Goal: Task Accomplishment & Management: Manage account settings

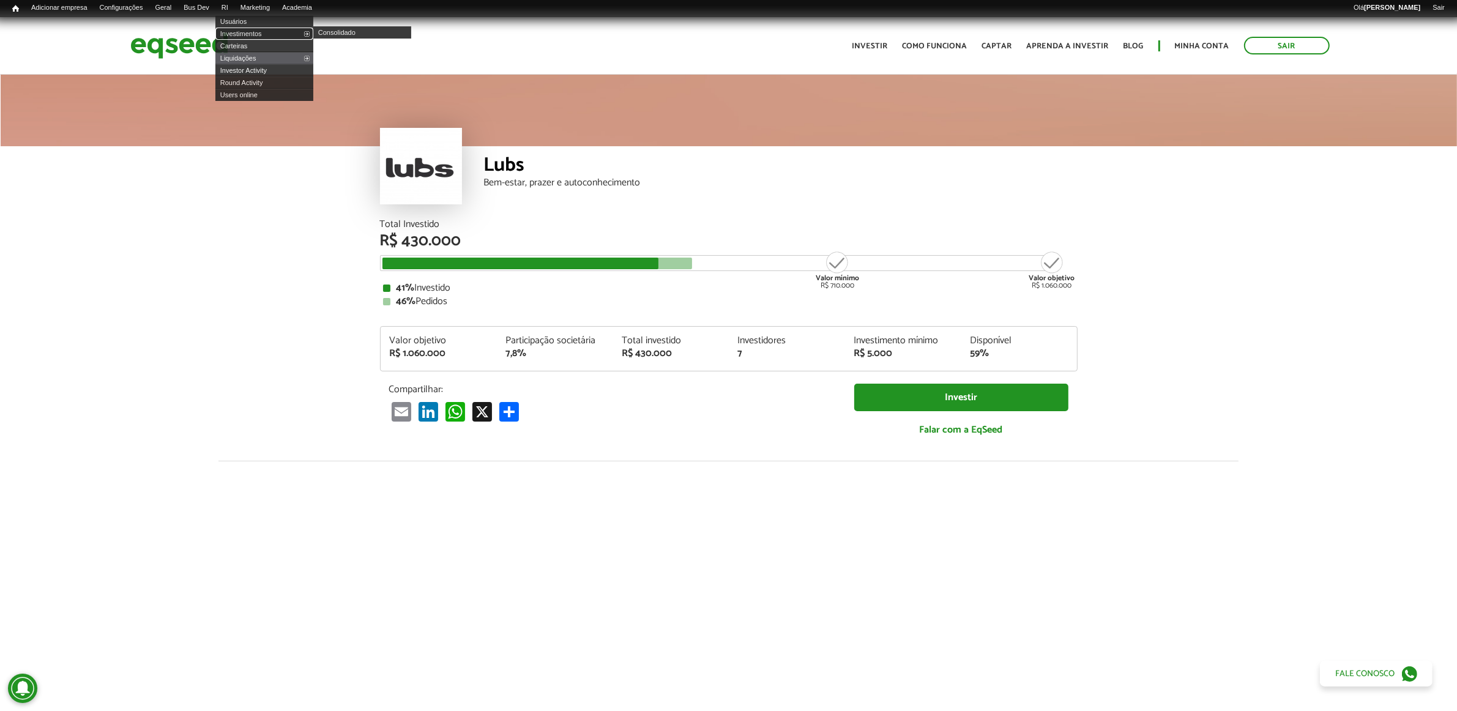
click at [245, 29] on link "Investimentos" at bounding box center [264, 34] width 98 height 12
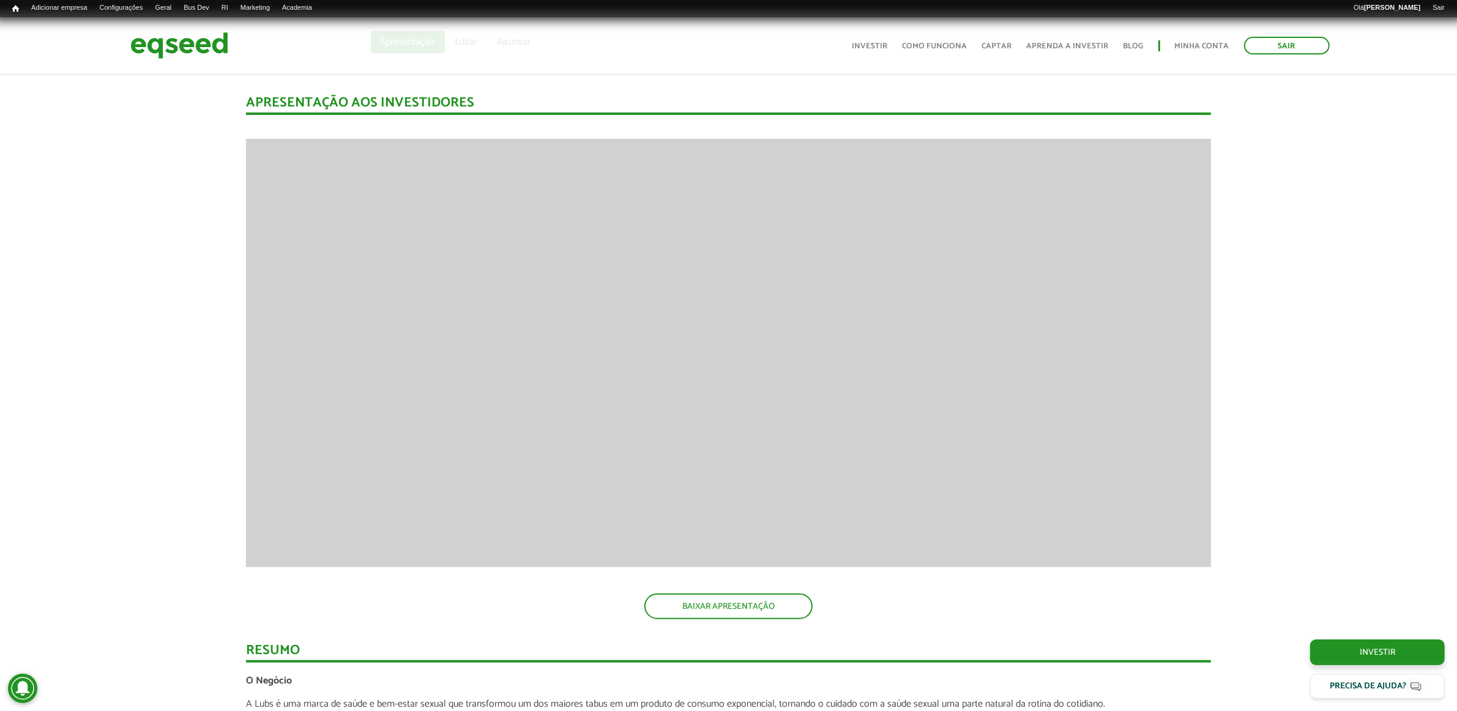
scroll to position [852, 0]
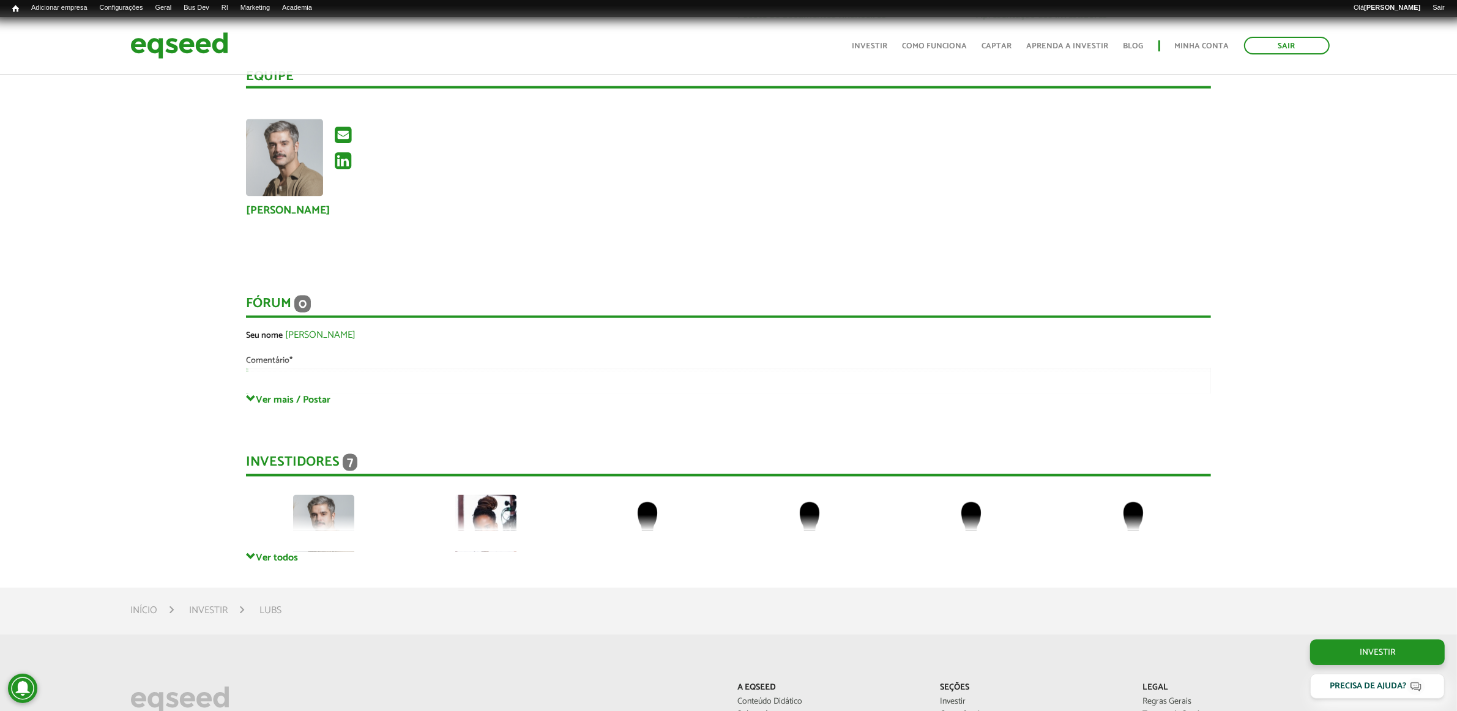
scroll to position [2382, 0]
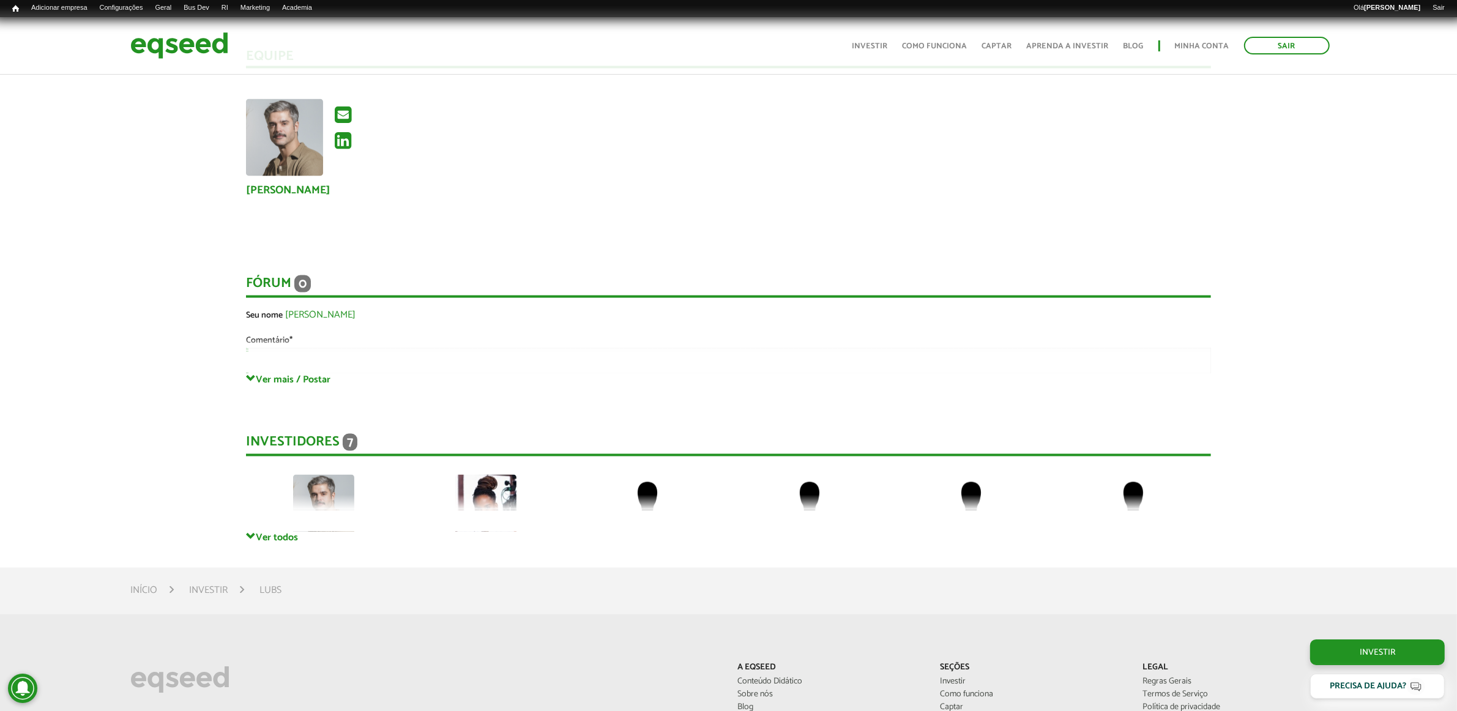
click at [280, 526] on div "Investidores 7 Gentil Monique Privado Privado Privado Privado Privado" at bounding box center [728, 470] width 965 height 122
click at [271, 536] on link "Ver todos" at bounding box center [728, 538] width 965 height 12
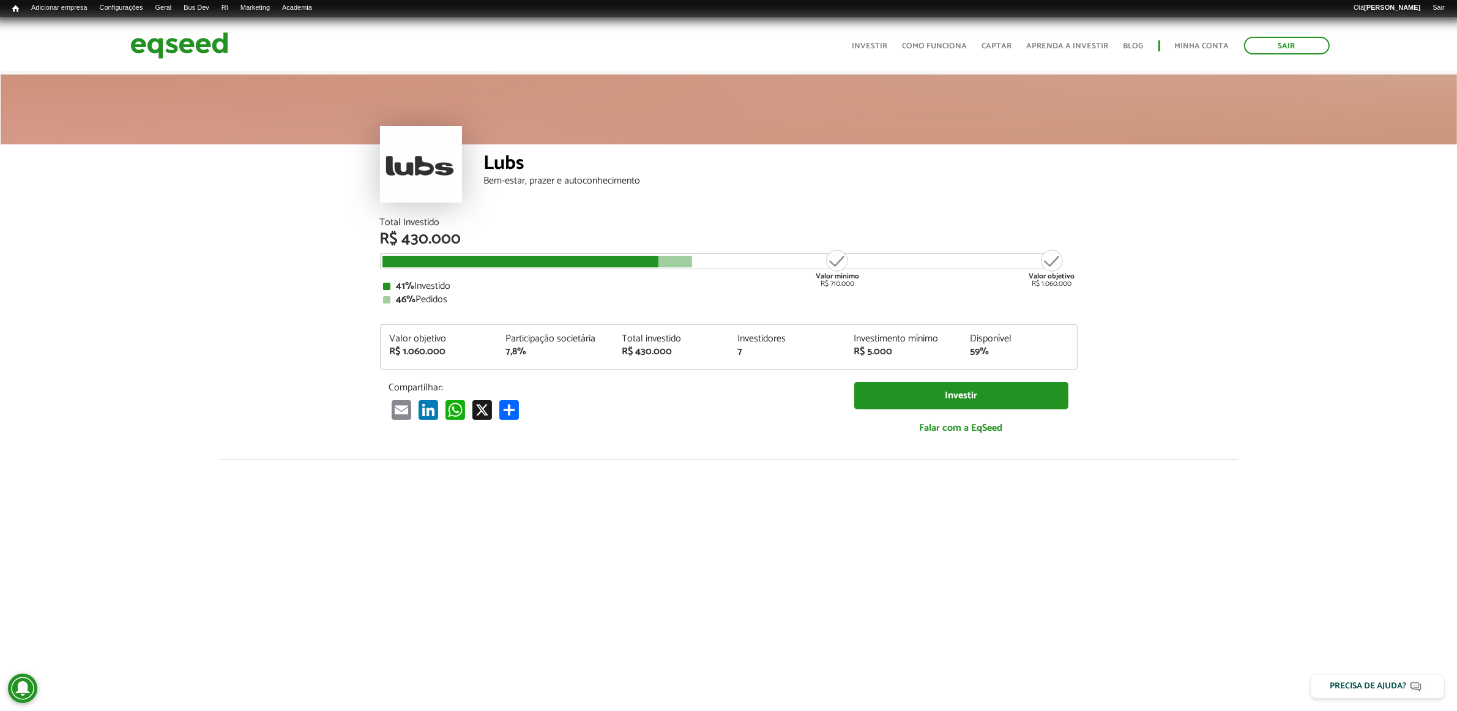
scroll to position [0, 0]
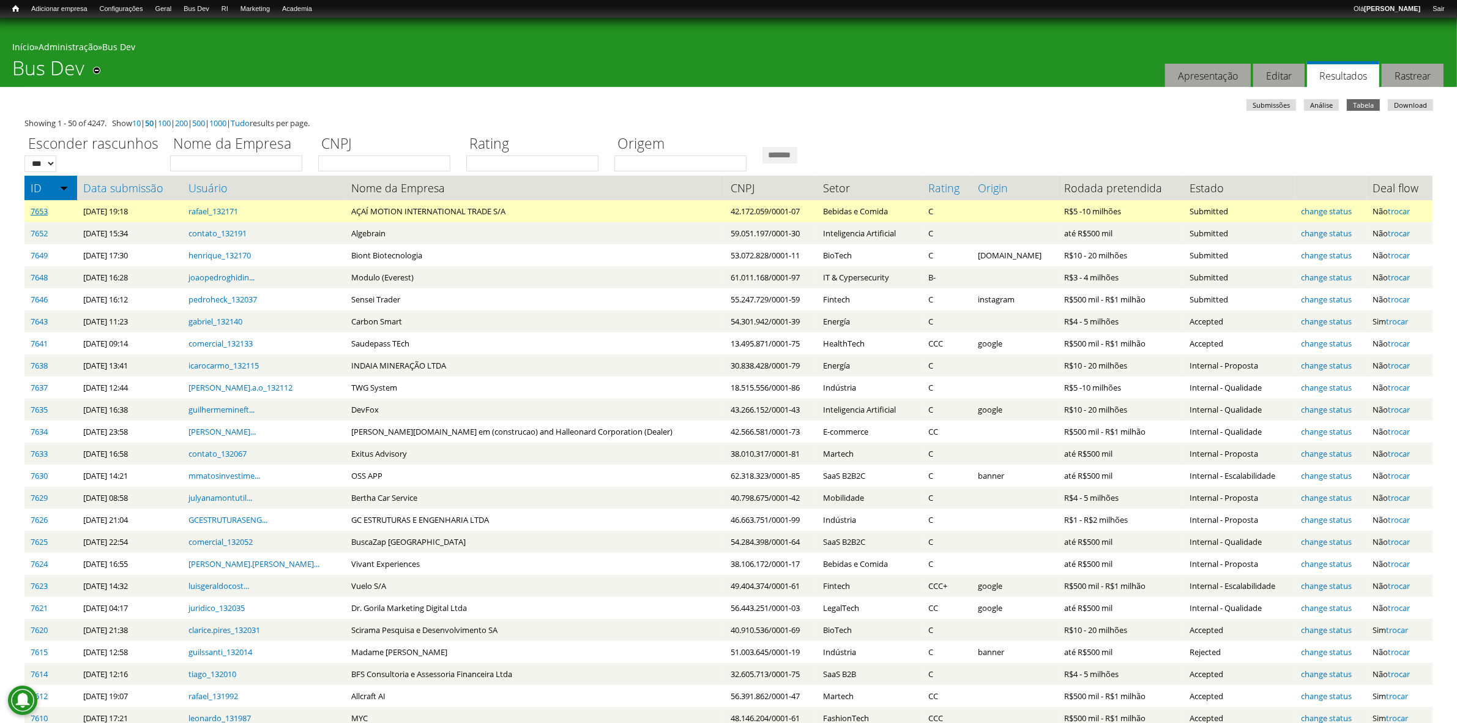
click at [37, 210] on link "7653" at bounding box center [39, 211] width 17 height 11
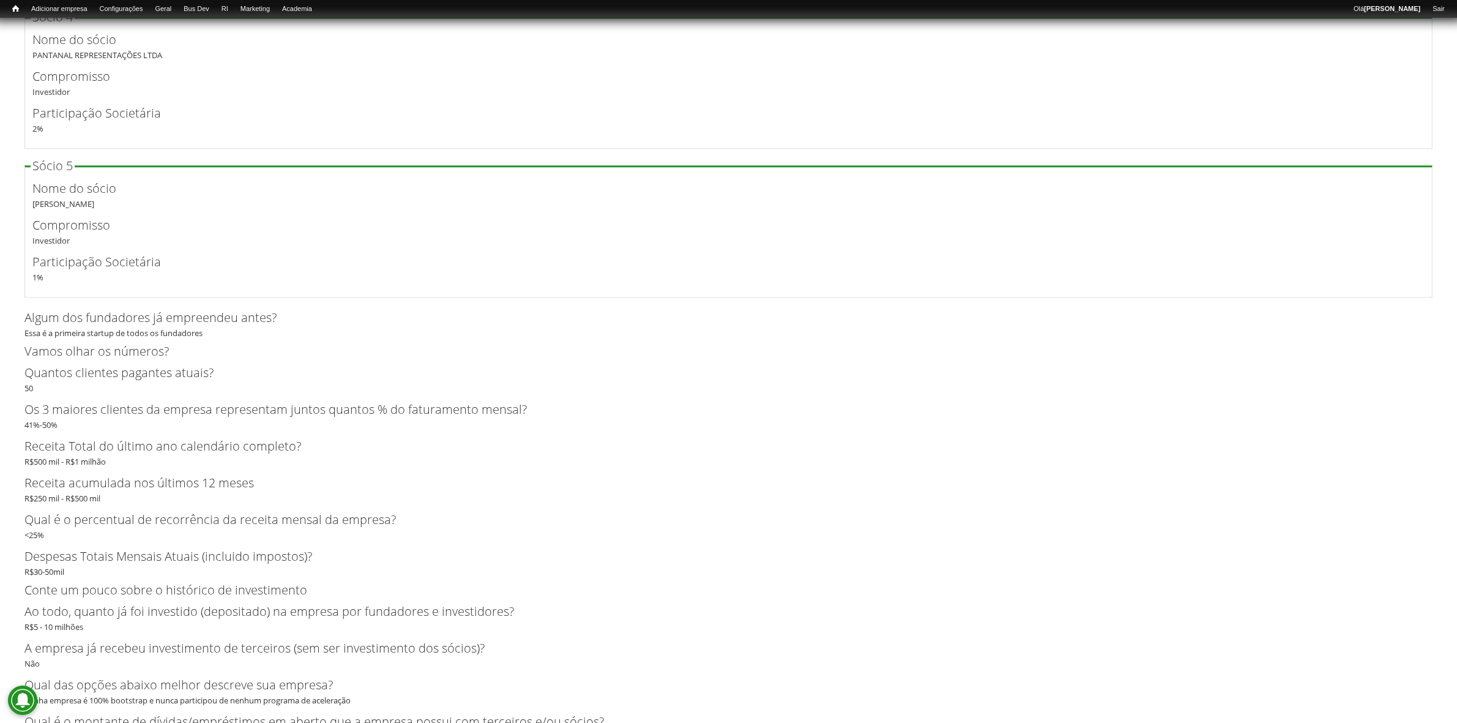
scroll to position [4174, 0]
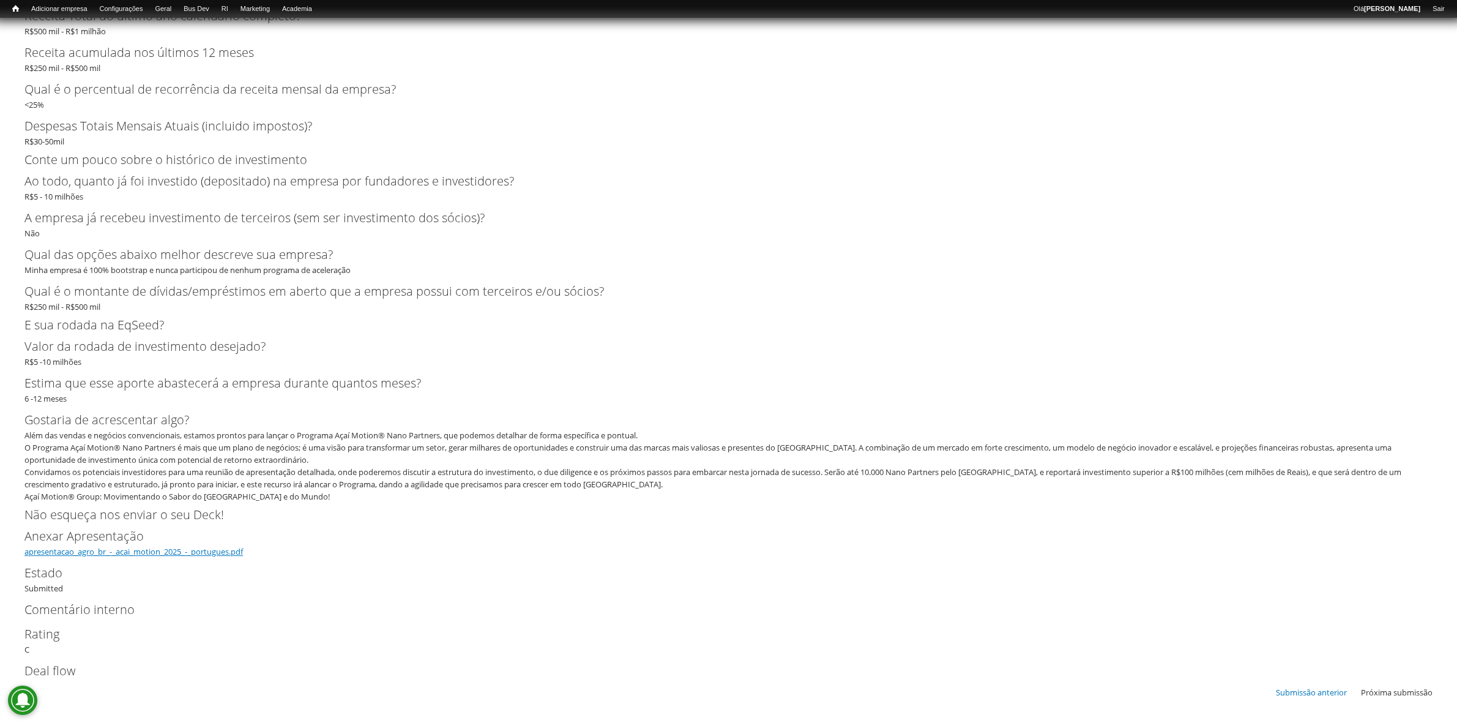
click at [83, 552] on link "apresentacao_agro_br_-_acai_motion_2025_-_portugues.pdf" at bounding box center [133, 551] width 218 height 11
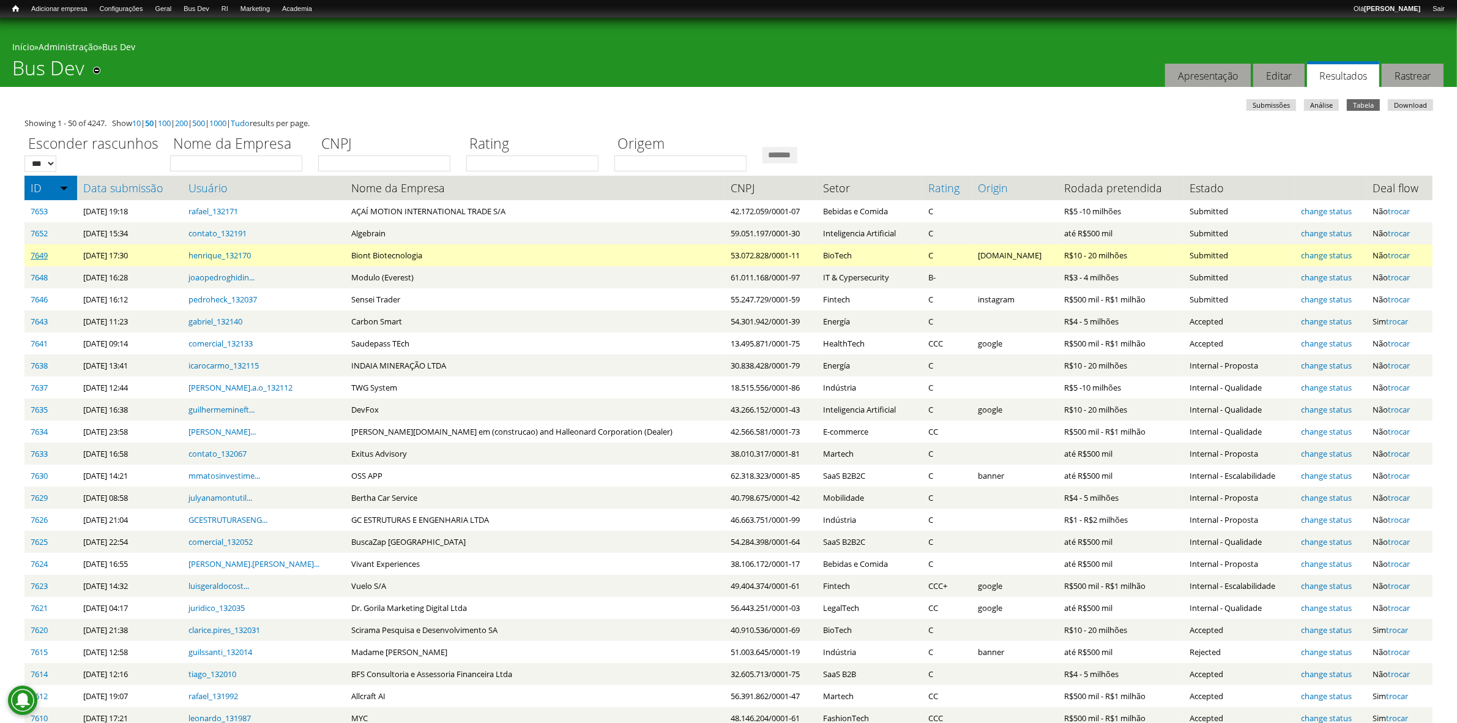
click at [35, 254] on link "7649" at bounding box center [39, 255] width 17 height 11
drag, startPoint x: 1396, startPoint y: 255, endPoint x: 1394, endPoint y: 264, distance: 9.5
click at [1396, 255] on link "trocar" at bounding box center [1399, 255] width 22 height 11
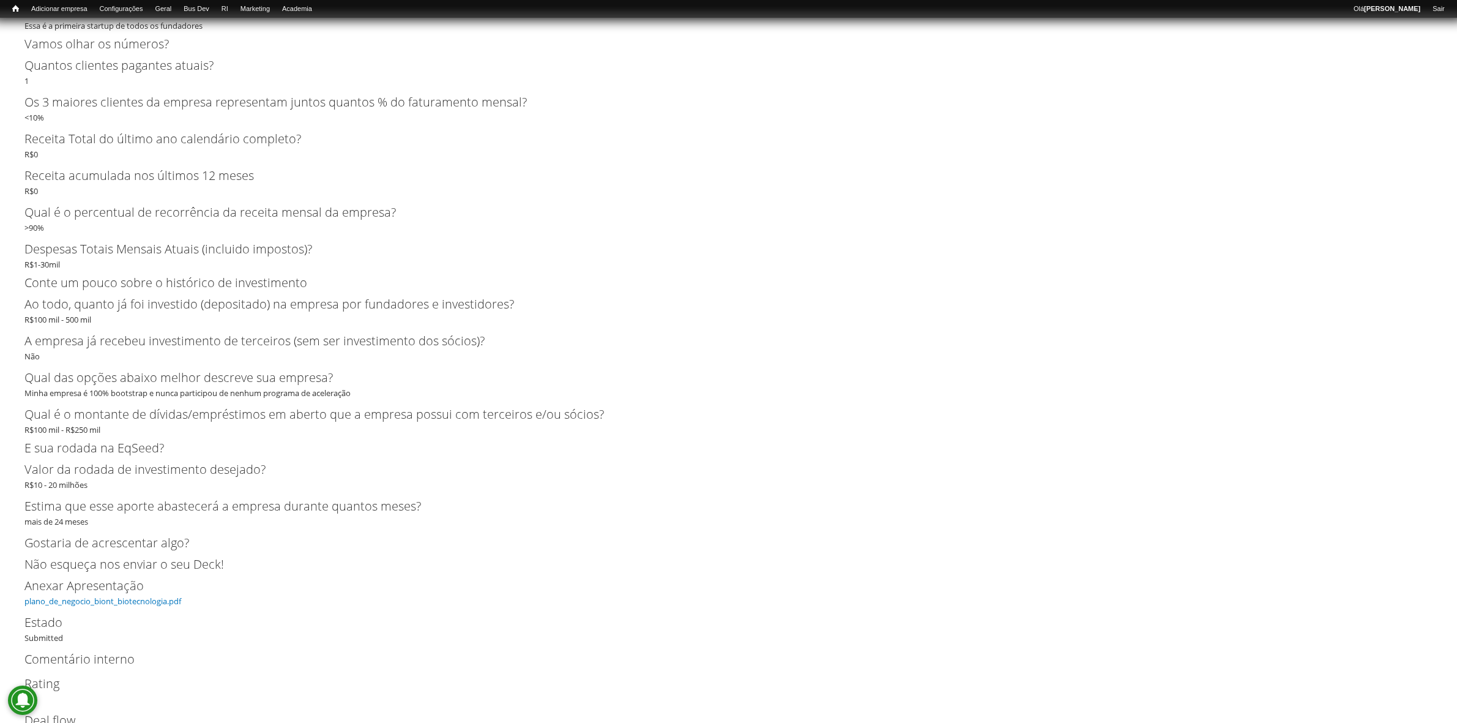
scroll to position [2018, 0]
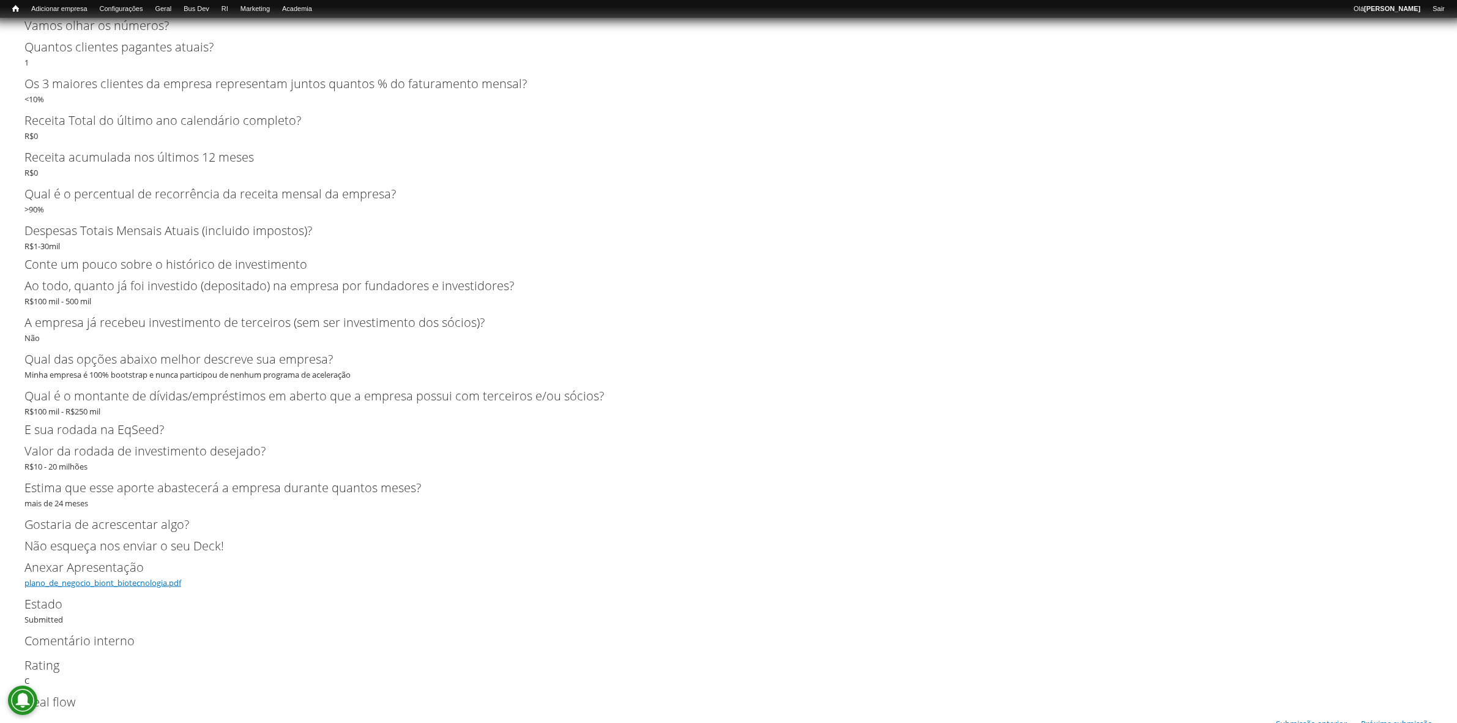
drag, startPoint x: 130, startPoint y: 584, endPoint x: 310, endPoint y: 384, distance: 269.1
click at [130, 584] on link "plano_de_negocio_biont_biotecnologia.pdf" at bounding box center [102, 582] width 157 height 11
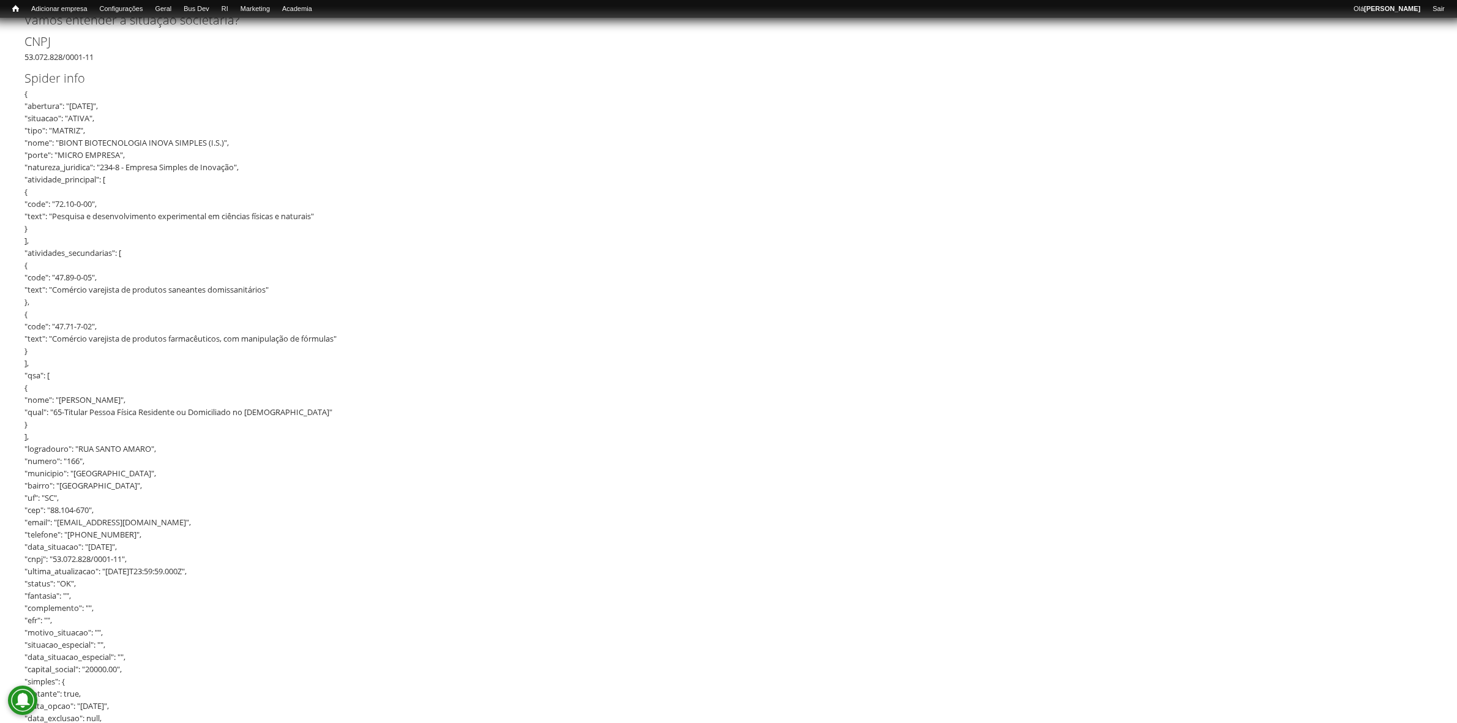
scroll to position [0, 0]
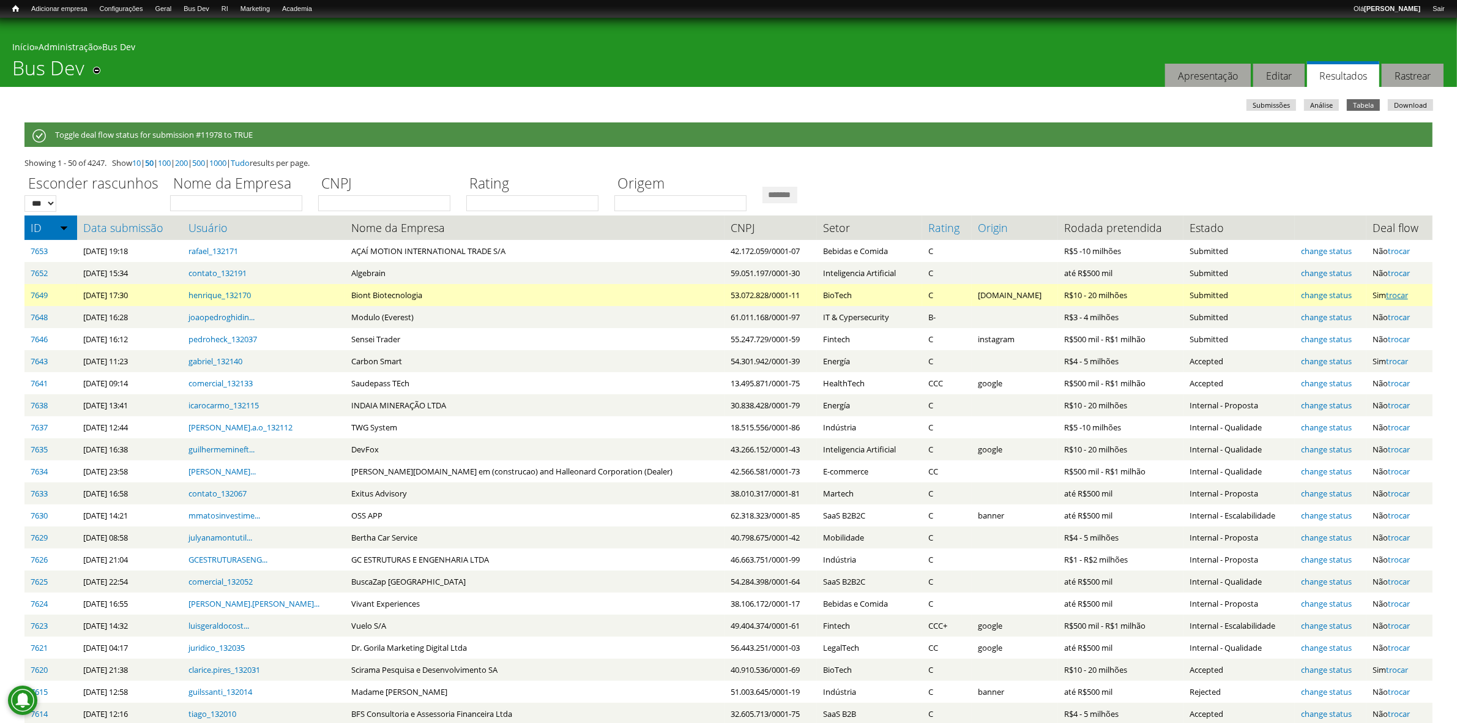
click at [1391, 292] on link "trocar" at bounding box center [1397, 294] width 22 height 11
click at [1312, 292] on link "change status" at bounding box center [1326, 294] width 51 height 11
click at [37, 297] on link "7649" at bounding box center [39, 294] width 17 height 11
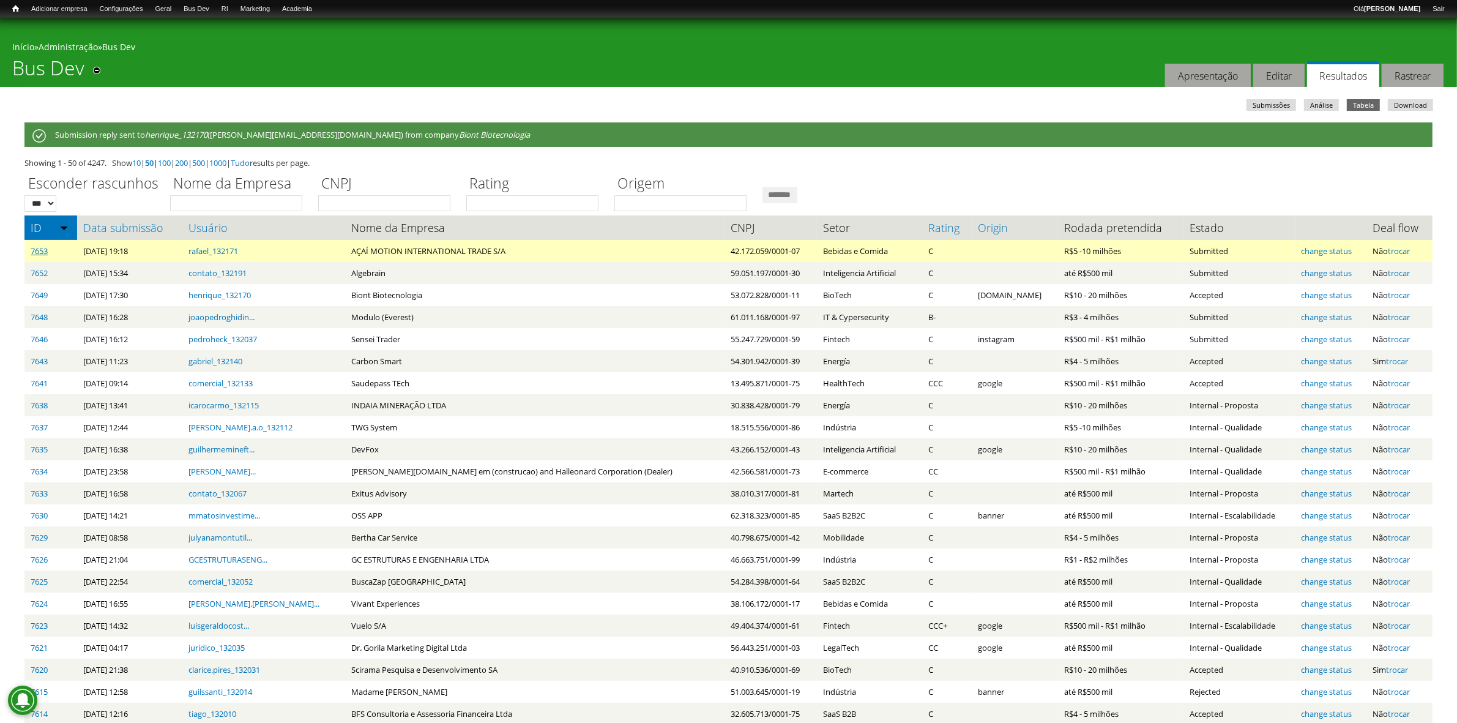
click at [40, 249] on link "7653" at bounding box center [39, 250] width 17 height 11
click at [1326, 251] on link "change status" at bounding box center [1326, 250] width 51 height 11
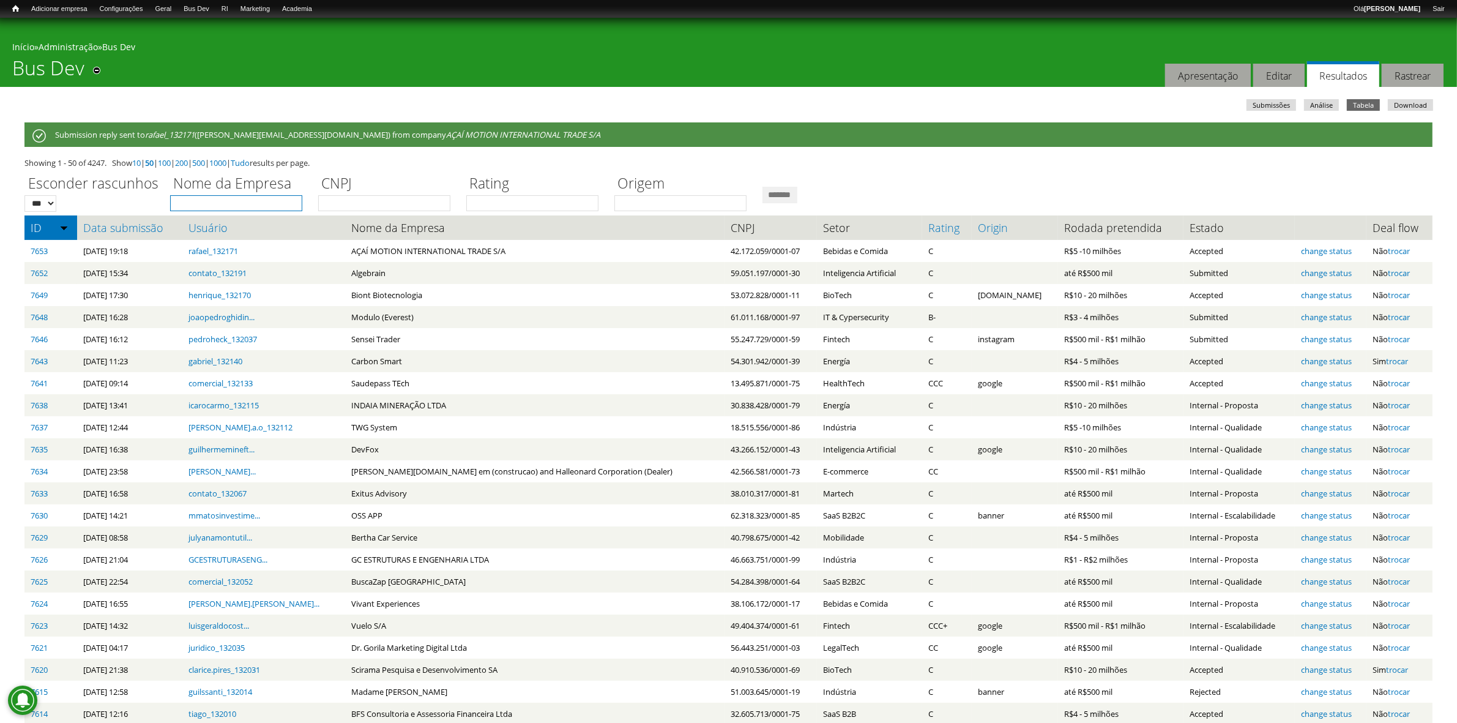
click at [266, 196] on input "Nome da Empresa" at bounding box center [236, 203] width 132 height 16
type input "*******"
click at [762, 187] on input "*******" at bounding box center [779, 195] width 35 height 17
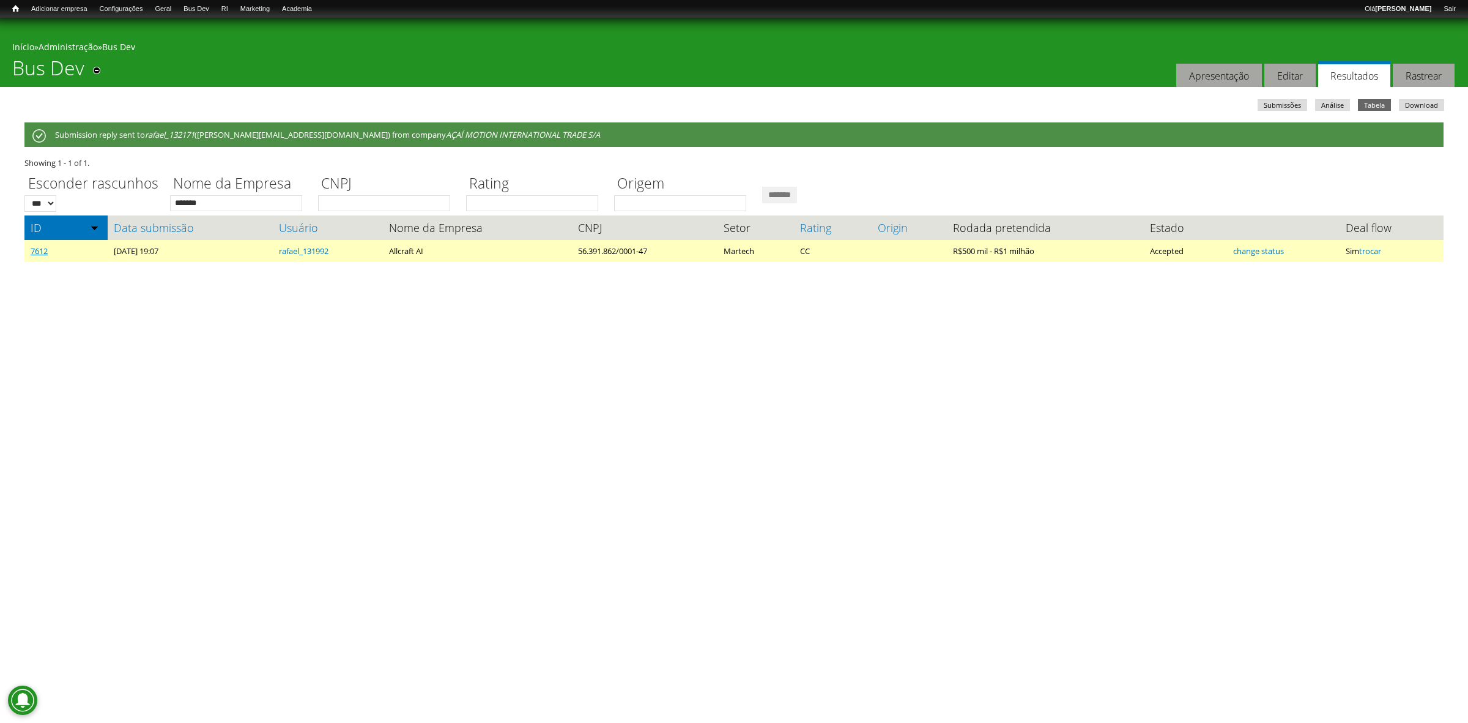
click at [39, 247] on link "7612" at bounding box center [39, 250] width 17 height 11
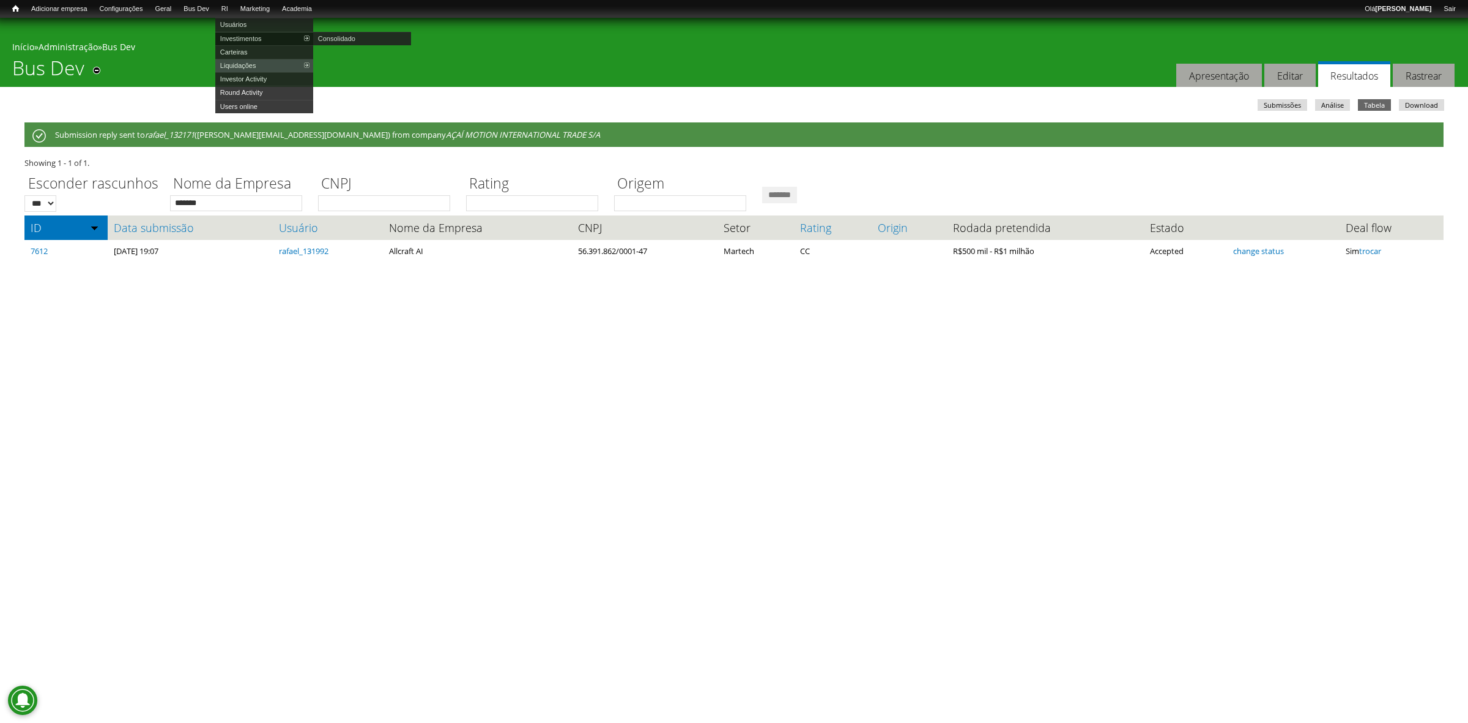
click at [254, 40] on link "Investimentos" at bounding box center [264, 38] width 98 height 13
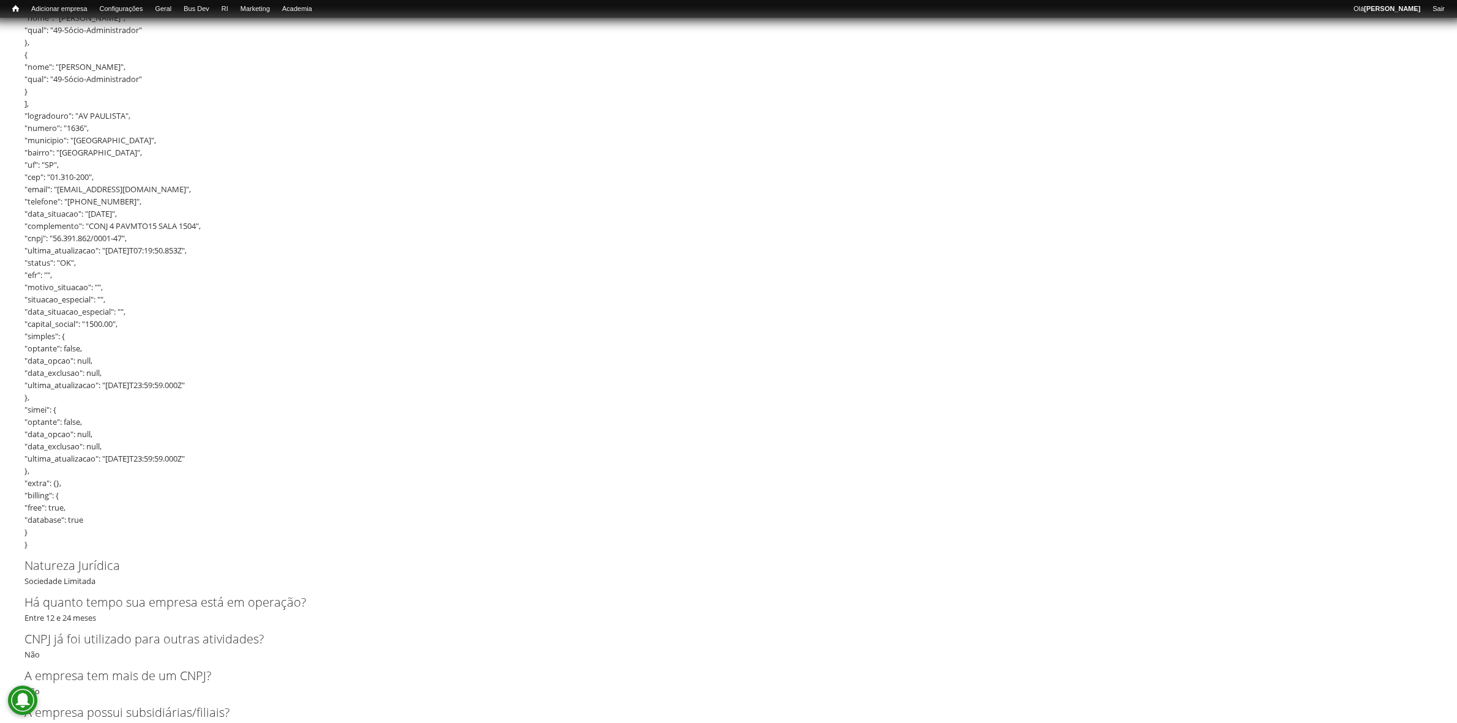
scroll to position [2605, 0]
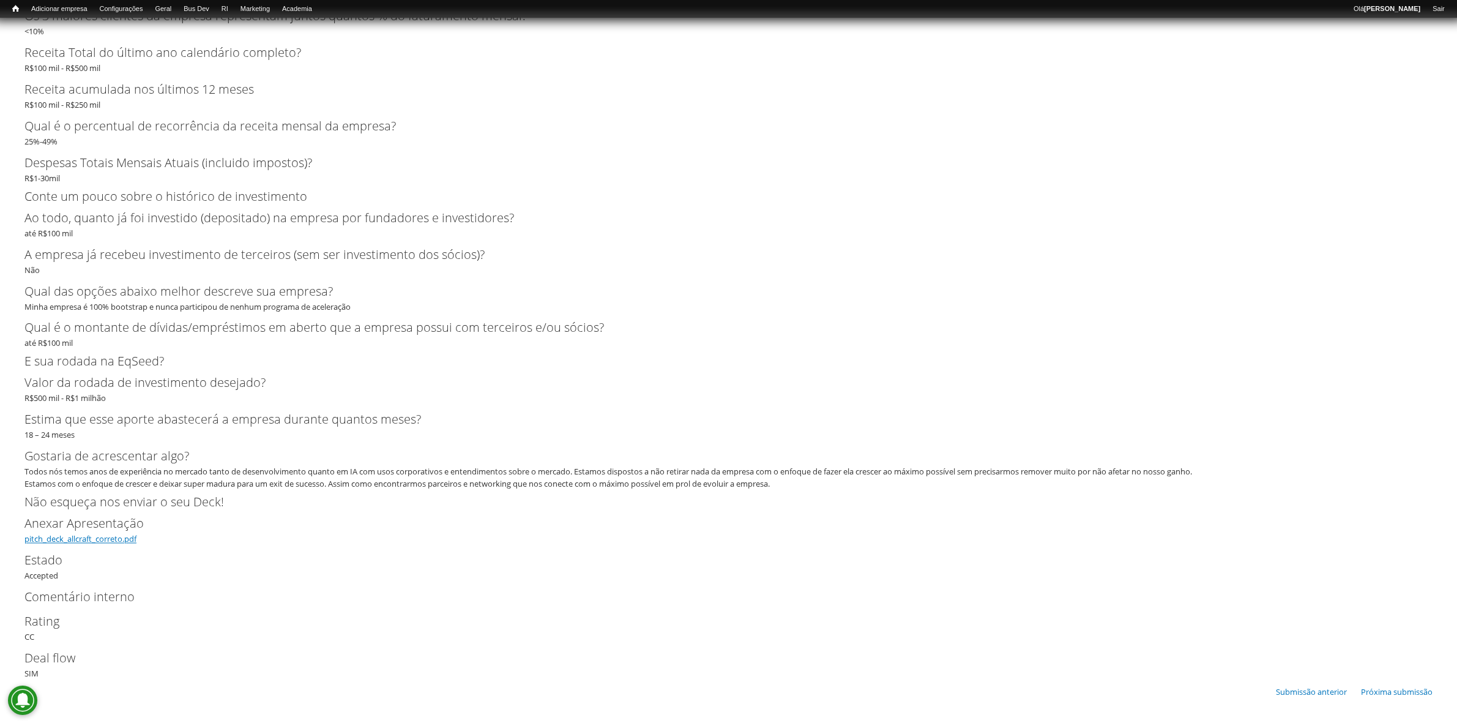
click at [95, 538] on link "pitch_deck_allcraft_correto.pdf" at bounding box center [80, 538] width 112 height 11
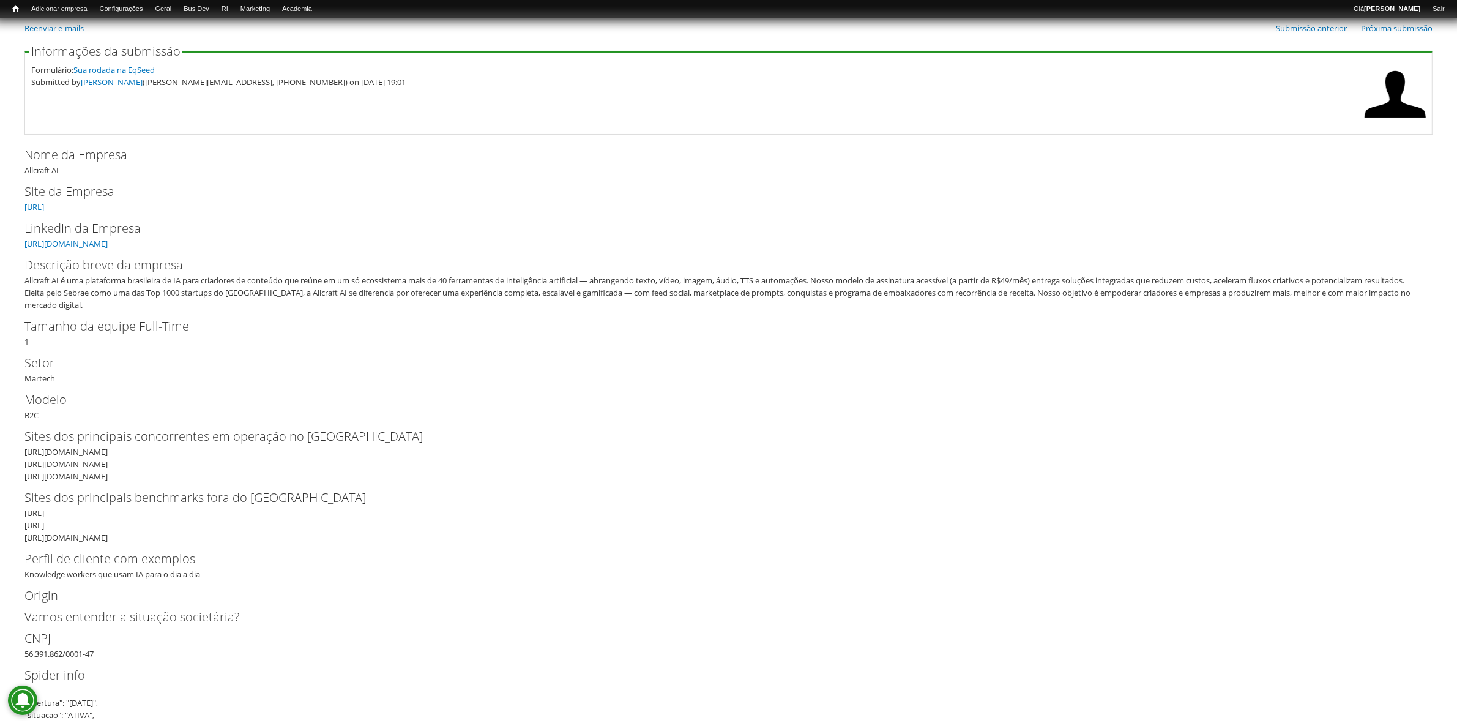
scroll to position [0, 0]
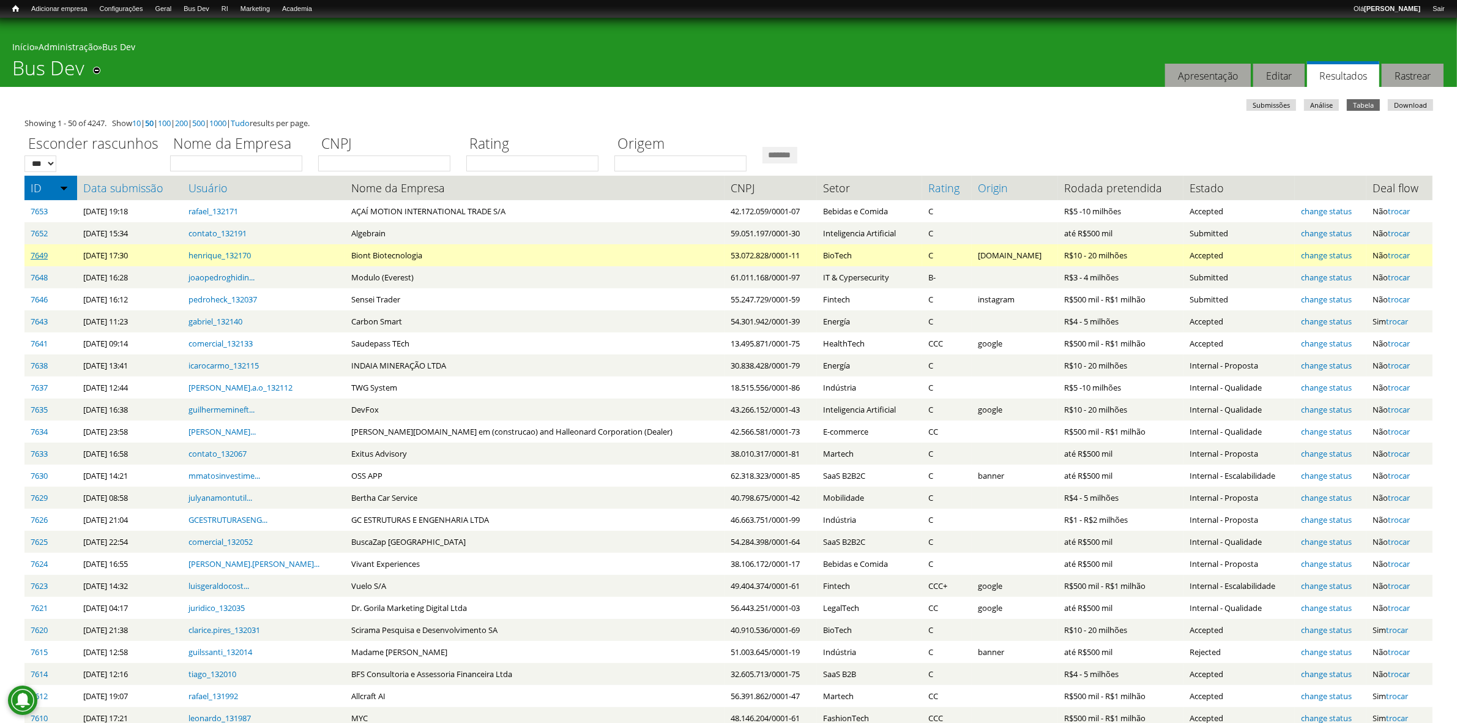
click at [32, 257] on link "7649" at bounding box center [39, 255] width 17 height 11
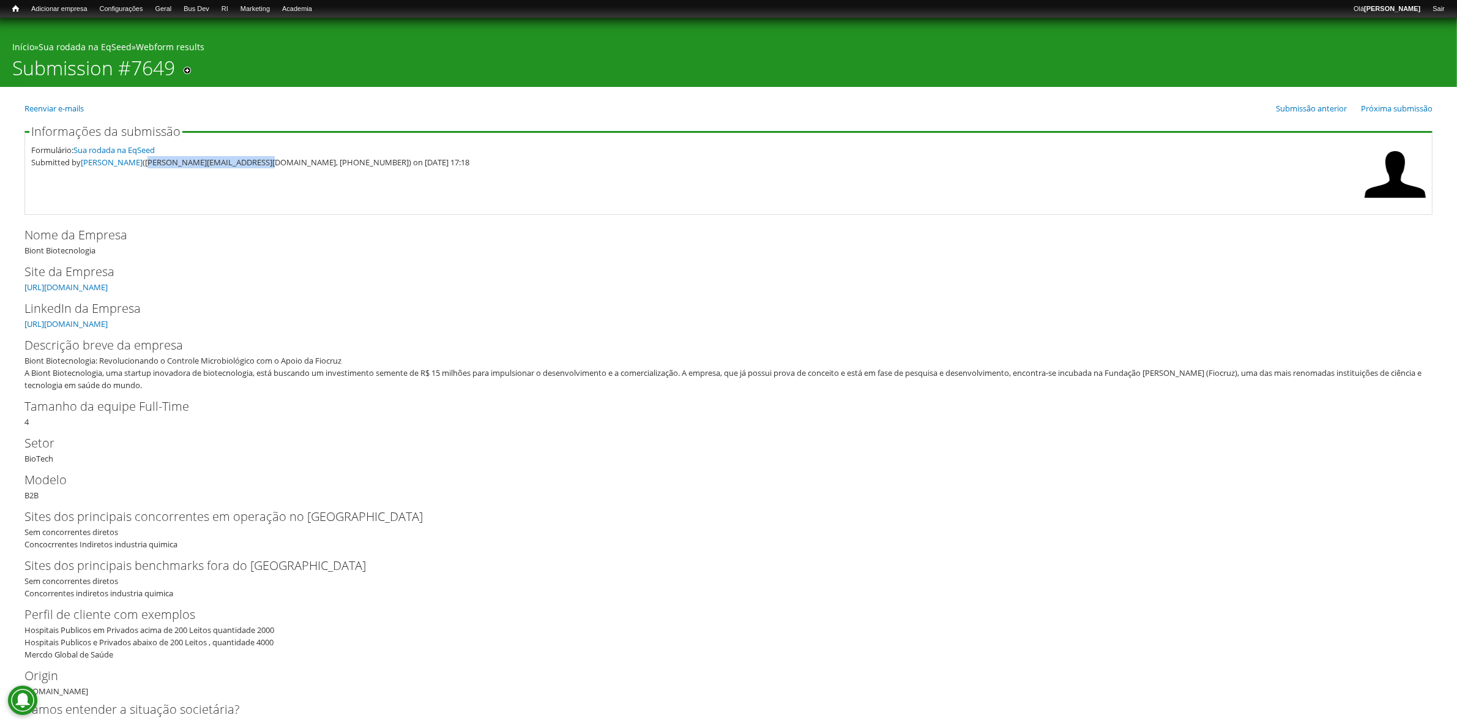
drag, startPoint x: 163, startPoint y: 159, endPoint x: 277, endPoint y: 160, distance: 114.4
click at [277, 160] on div "Submitted by [PERSON_NAME] ([PERSON_NAME][EMAIL_ADDRESS][DOMAIN_NAME], [PHONE_N…" at bounding box center [694, 162] width 1327 height 12
copy div "[PERSON_NAME][EMAIL_ADDRESS][DOMAIN_NAME]"
